Goal: Information Seeking & Learning: Learn about a topic

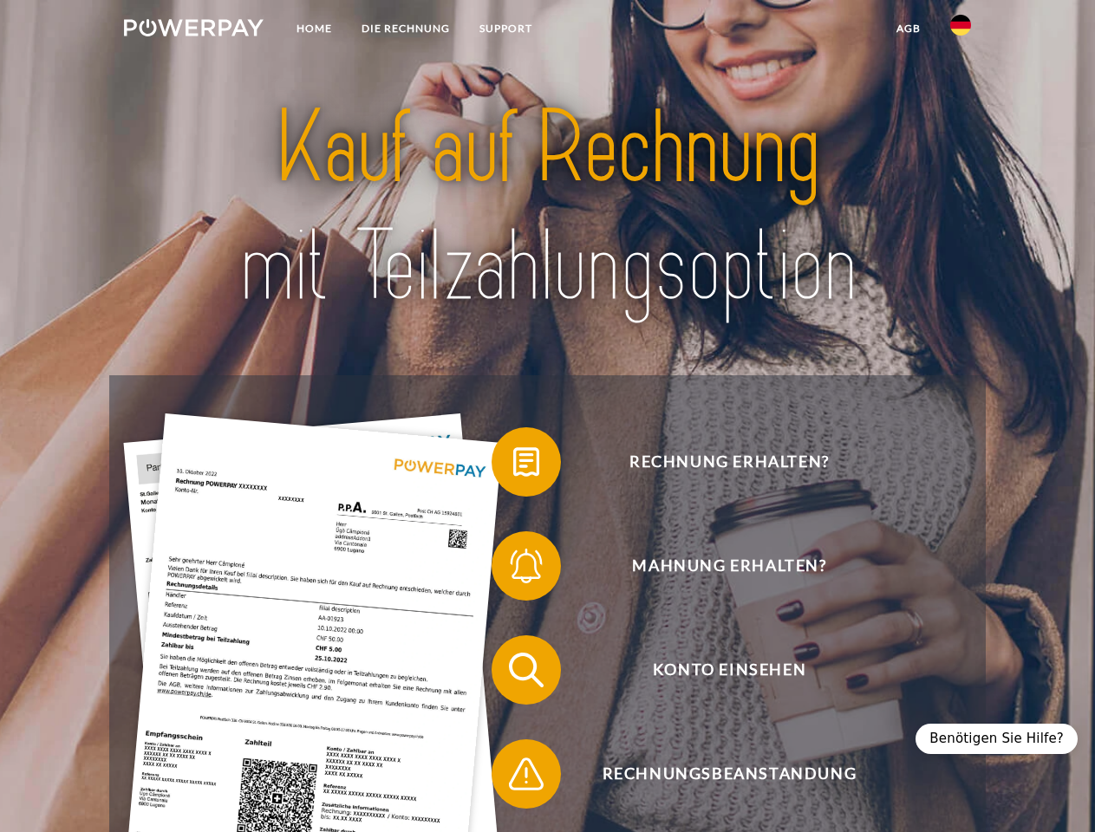
click at [193, 30] on img at bounding box center [194, 27] width 140 height 17
click at [960, 30] on img at bounding box center [960, 25] width 21 height 21
click at [908, 29] on link "agb" at bounding box center [909, 28] width 54 height 31
click at [513, 465] on span at bounding box center [500, 462] width 87 height 87
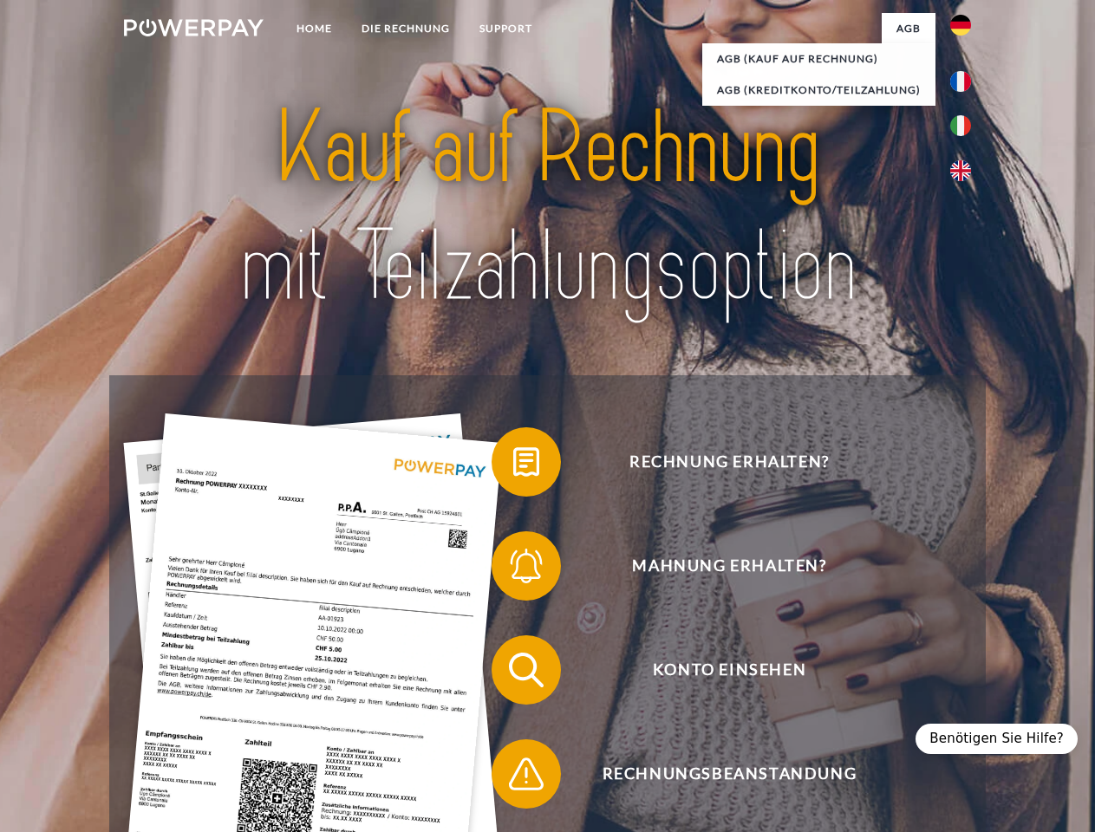
click at [513, 569] on span at bounding box center [500, 566] width 87 height 87
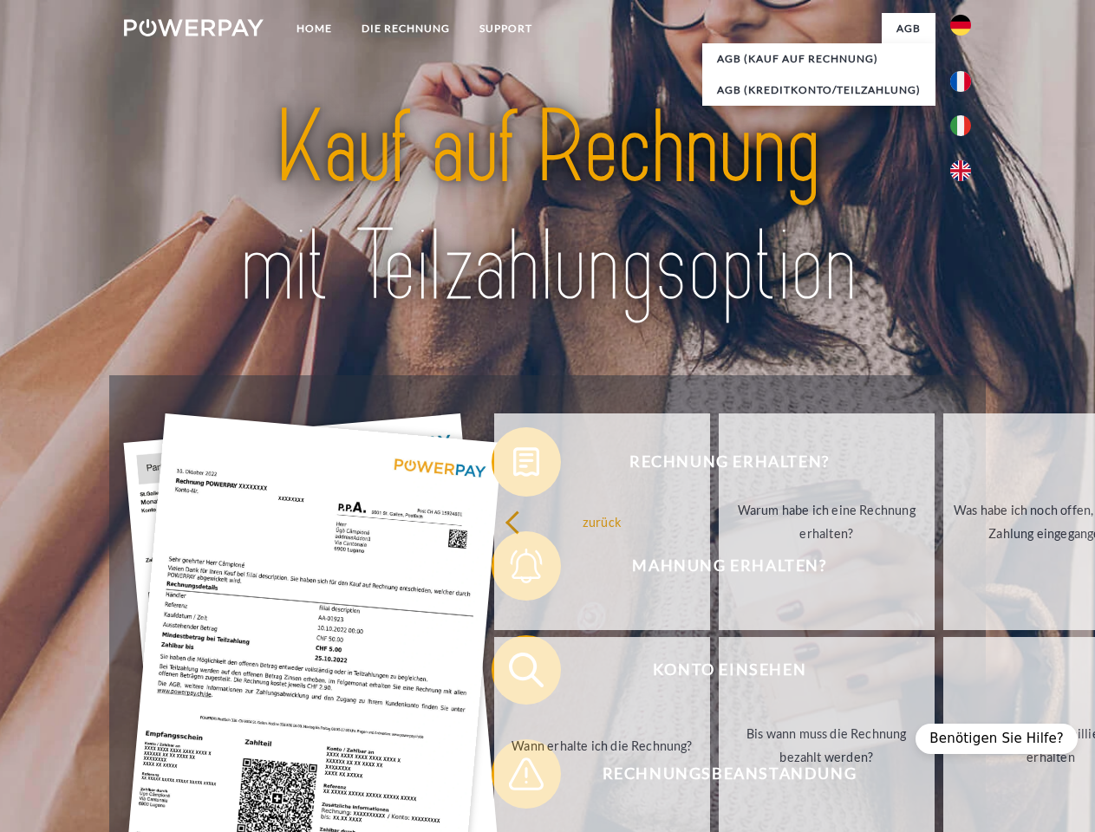
click at [719, 674] on link "Bis wann muss die Rechnung bezahlt werden?" at bounding box center [827, 745] width 216 height 217
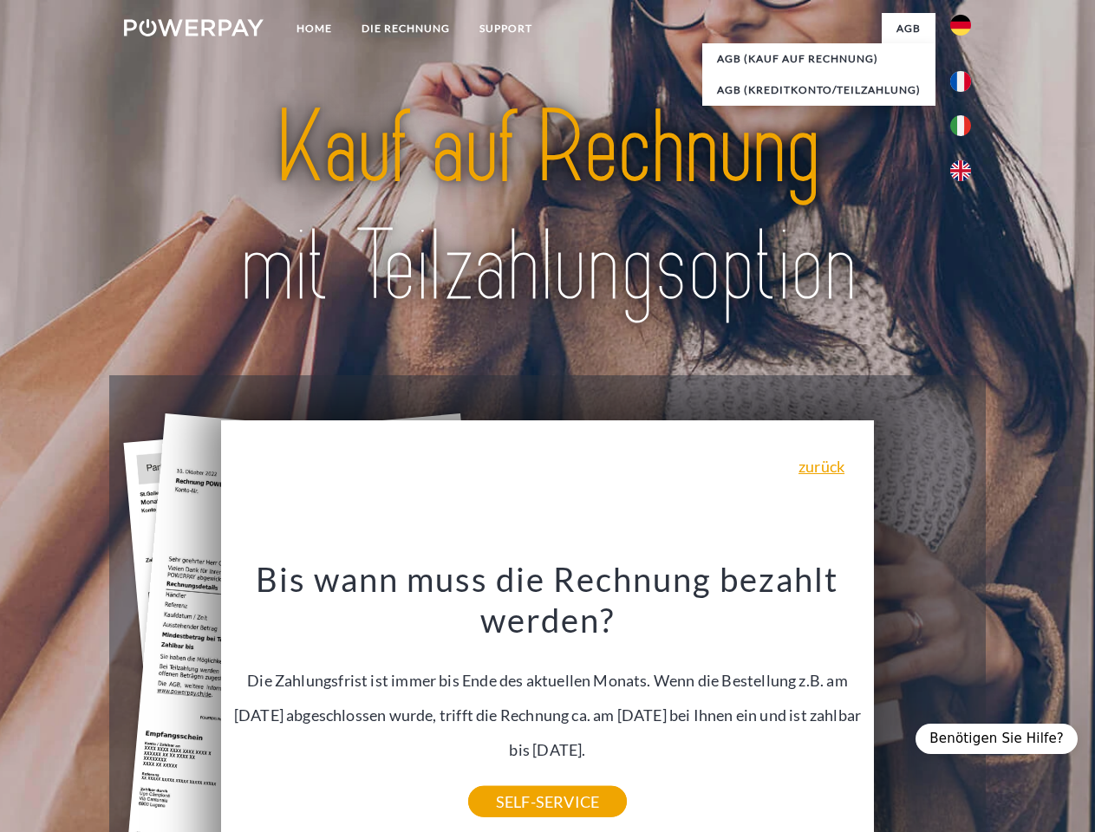
click at [513, 778] on div "Rechnung erhalten? Mahnung erhalten? Konto einsehen" at bounding box center [546, 721] width 875 height 693
click at [1005, 739] on div "Benötigen Sie Hilfe?" at bounding box center [996, 739] width 162 height 30
